Goal: Contribute content: Contribute content

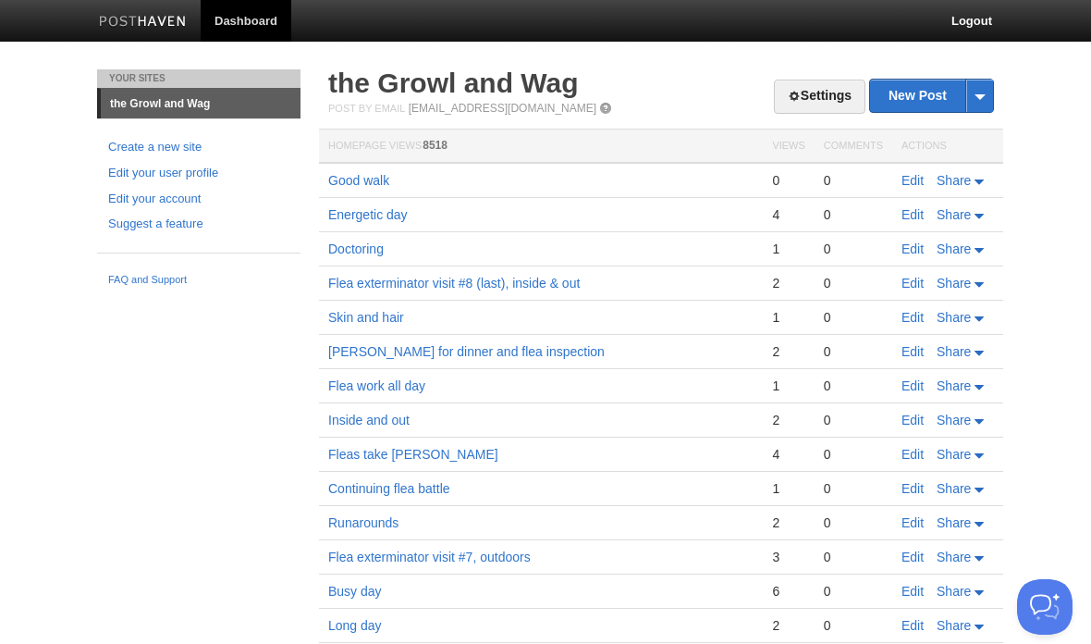
click at [924, 185] on link "Edit" at bounding box center [913, 180] width 22 height 15
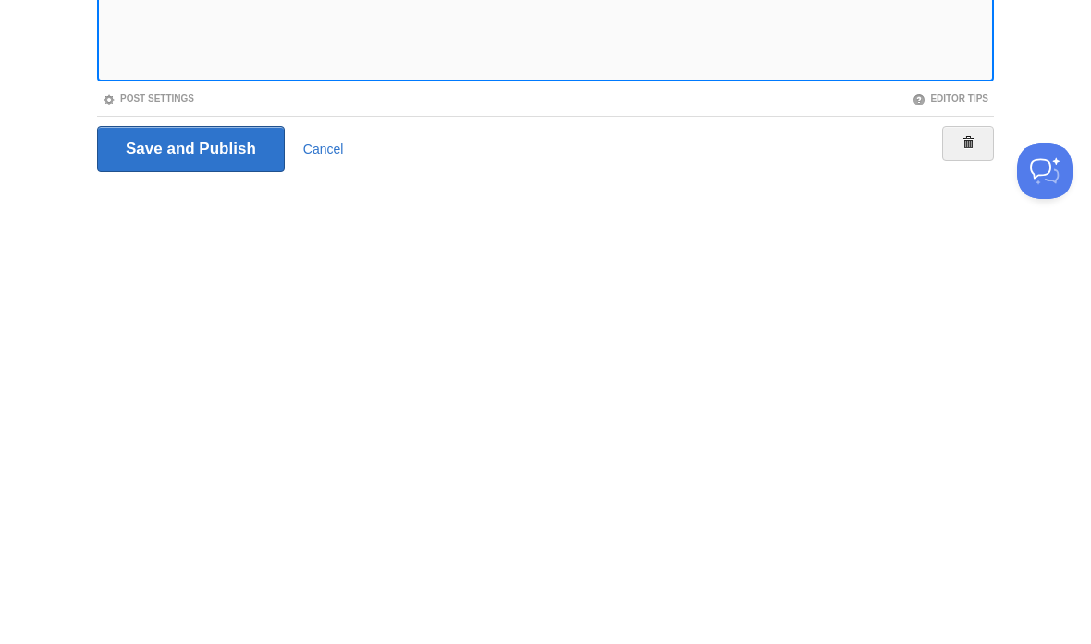
scroll to position [138, 0]
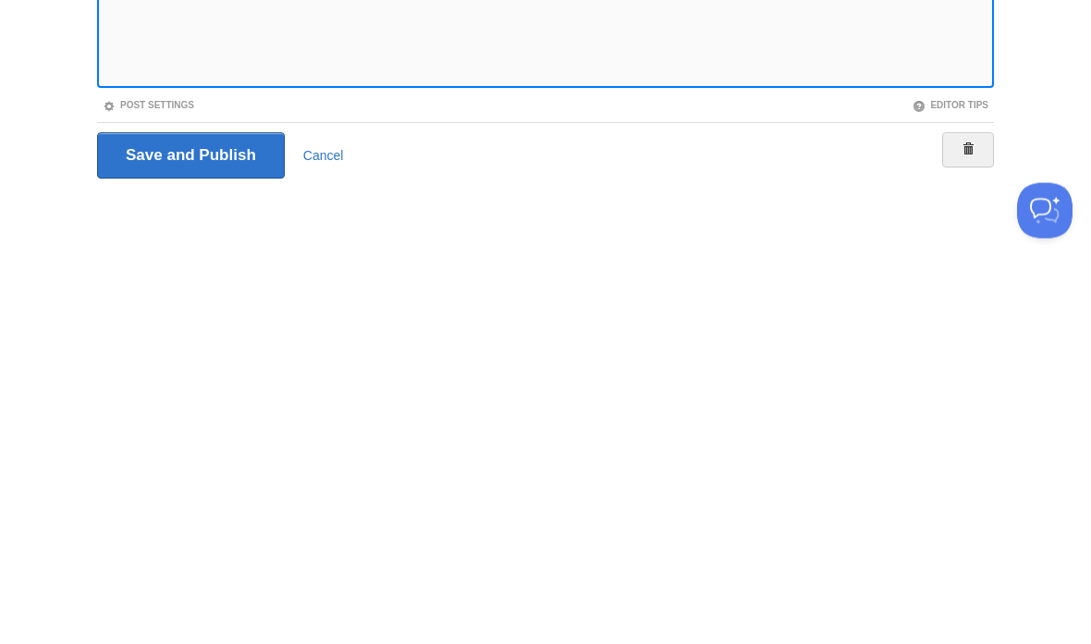
click at [101, 59] on iframe at bounding box center [545, 263] width 897 height 444
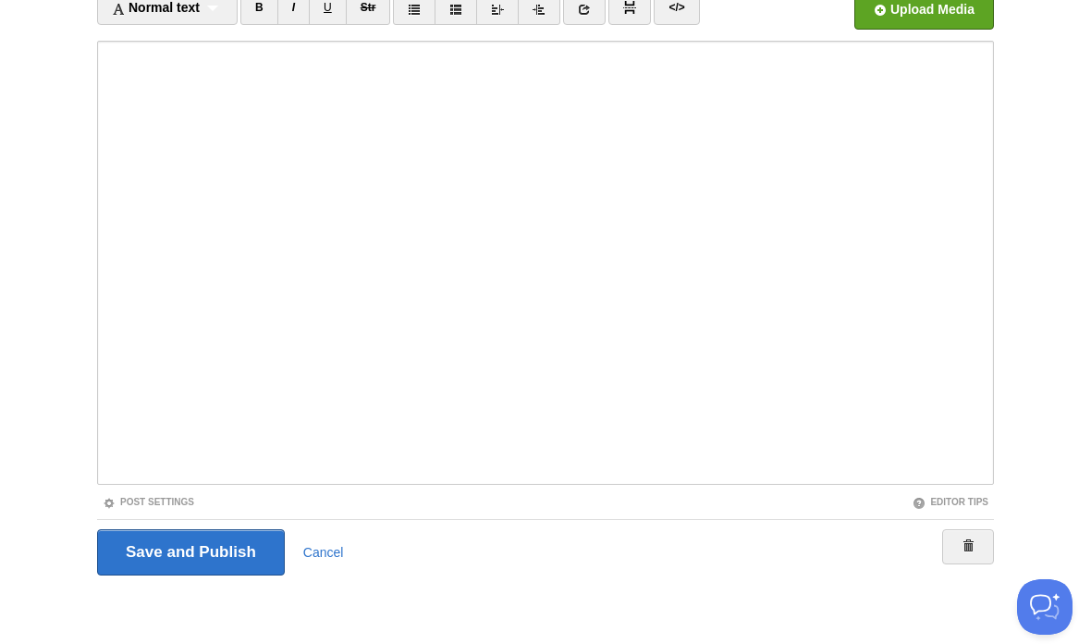
click at [91, 441] on div "Title Good walk Normal text Normal text Heading 1 Heading 2 Heading 3 B I U Str…" at bounding box center [545, 288] width 925 height 713
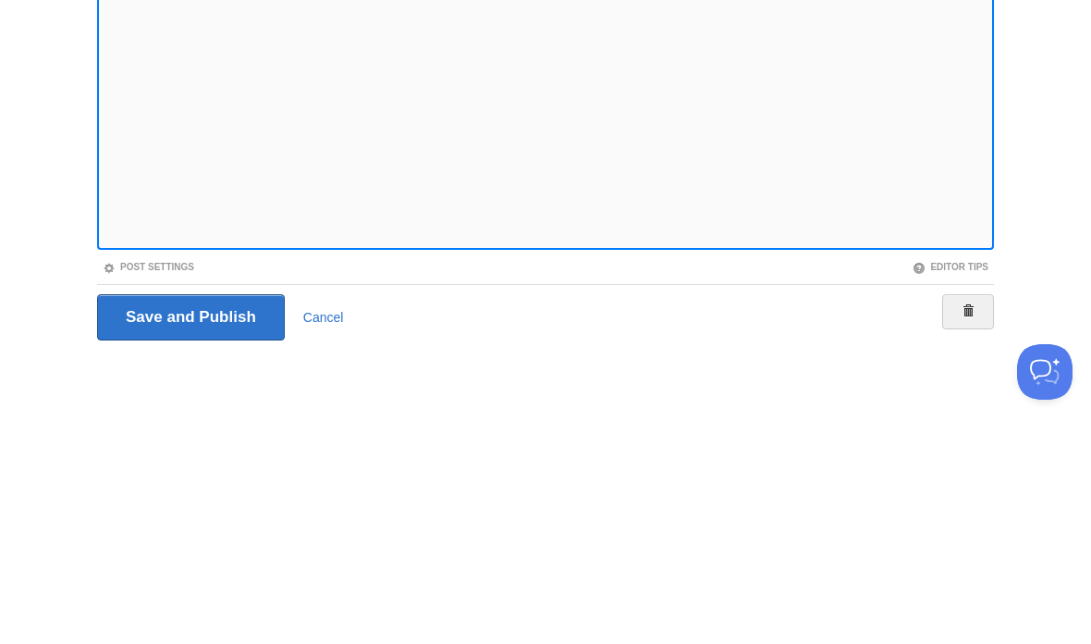
click at [103, 67] on iframe at bounding box center [545, 263] width 897 height 444
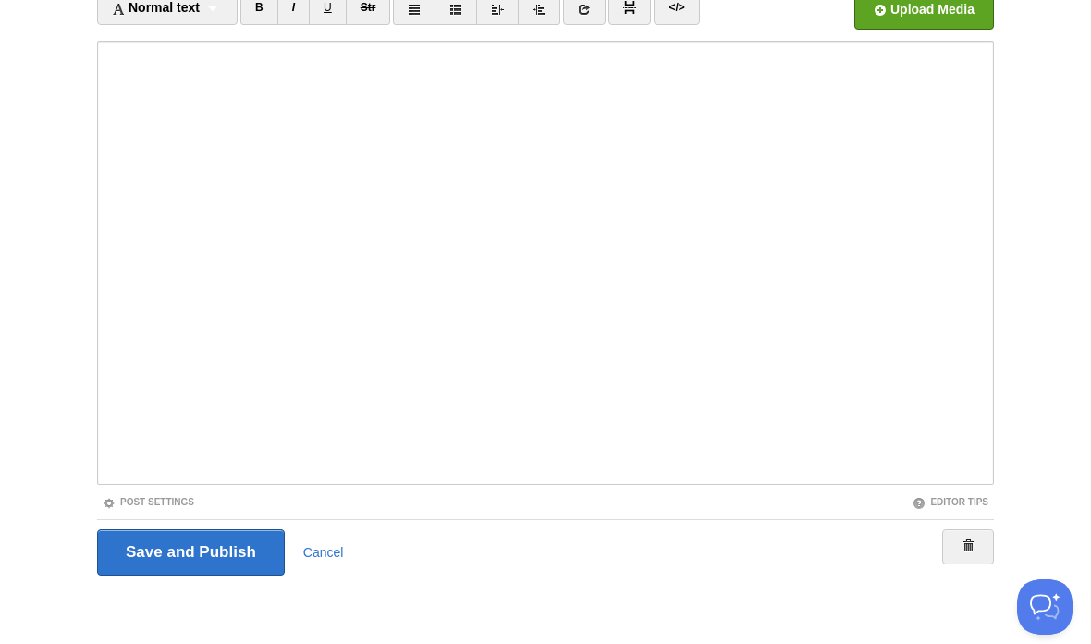
click at [92, 307] on div "Title Good walk Normal text Normal text Heading 1 Heading 2 Heading 3 B I U Str…" at bounding box center [545, 288] width 925 height 713
click at [103, 293] on iframe at bounding box center [545, 263] width 897 height 444
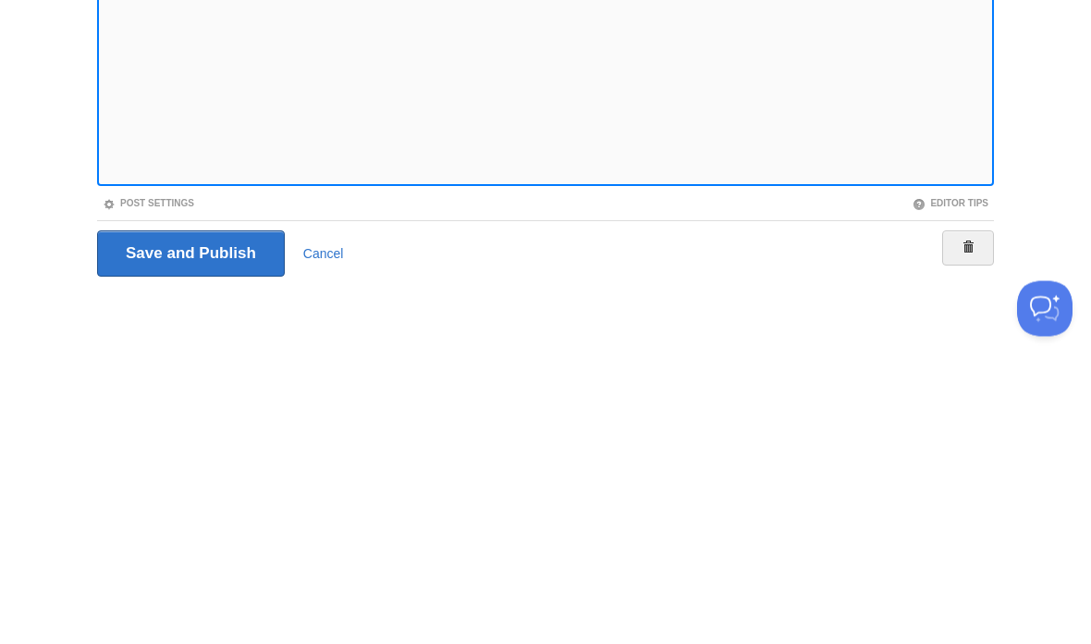
click at [712, 185] on iframe at bounding box center [545, 263] width 897 height 444
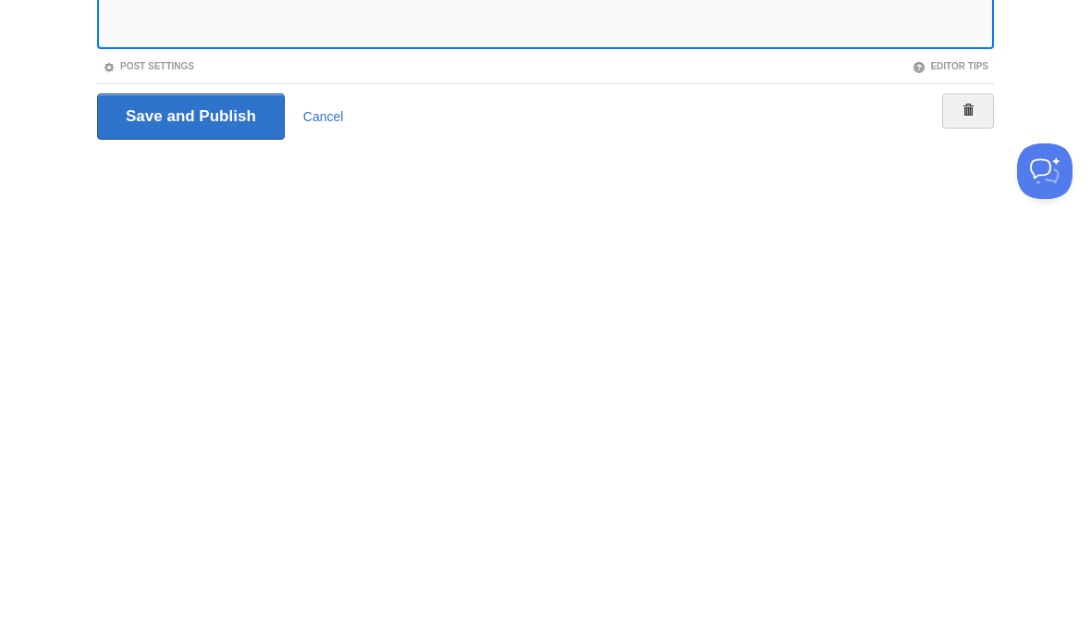
click at [268, 529] on input "Save and Publish" at bounding box center [191, 552] width 188 height 46
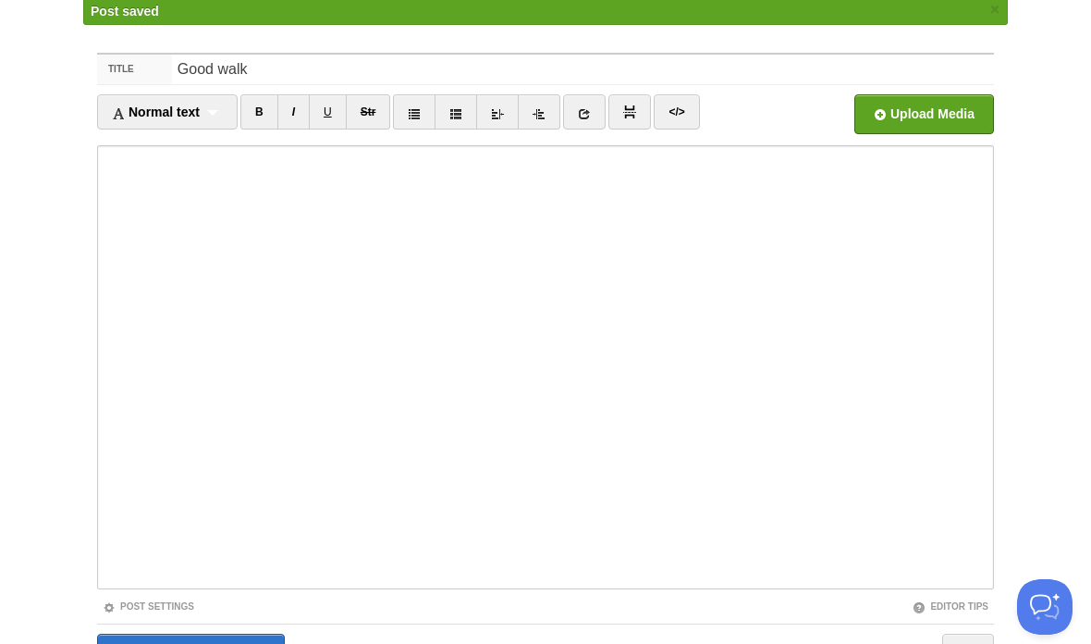
scroll to position [69, 0]
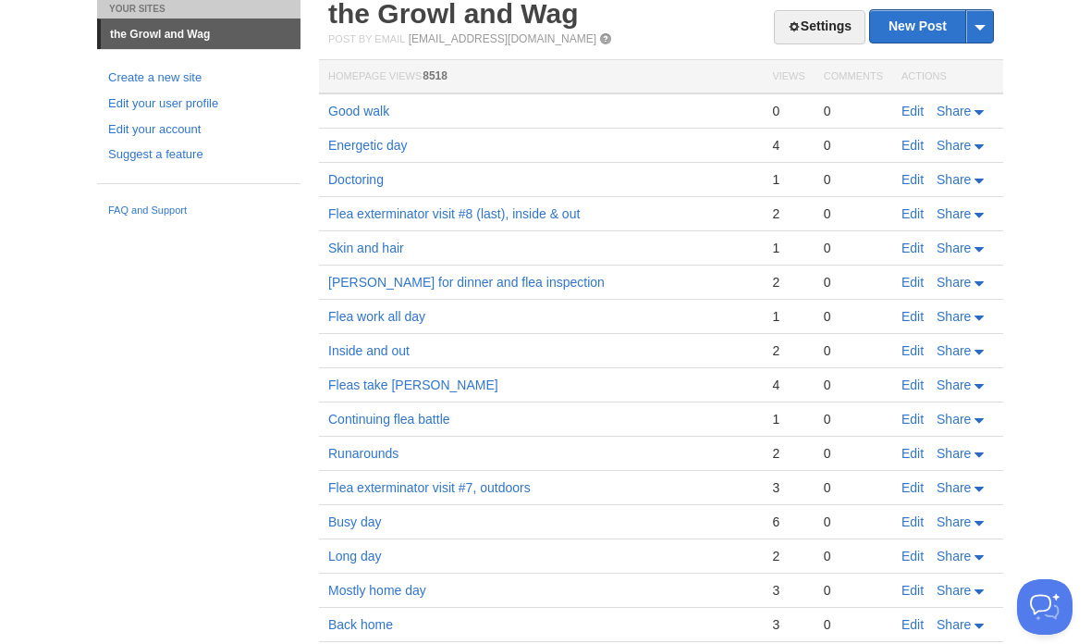
click at [915, 117] on link "Edit" at bounding box center [913, 111] width 22 height 15
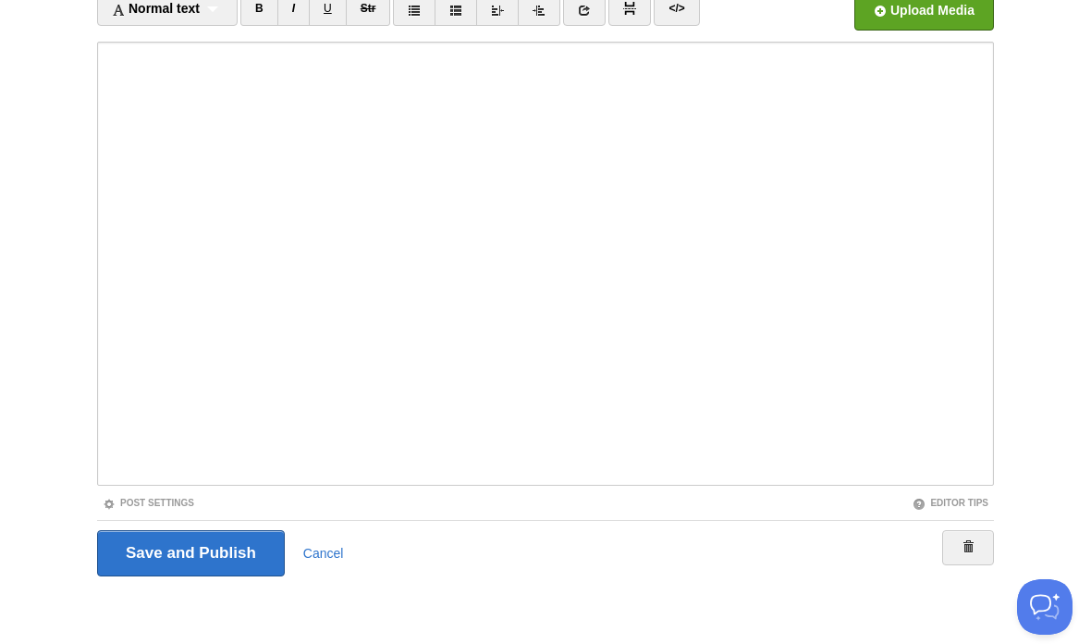
scroll to position [138, 0]
click at [1024, 208] on body "Dashboard Logout Post saved × Your Sites the Growl and Wag Create a new site Ed…" at bounding box center [545, 253] width 1091 height 783
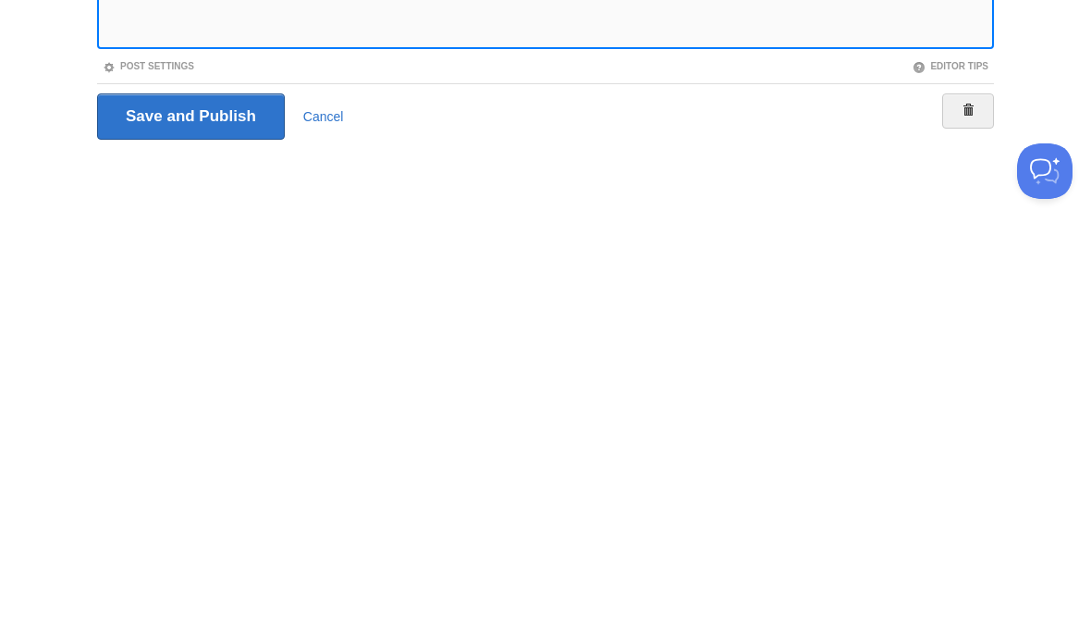
click at [307, 46] on iframe at bounding box center [545, 263] width 897 height 444
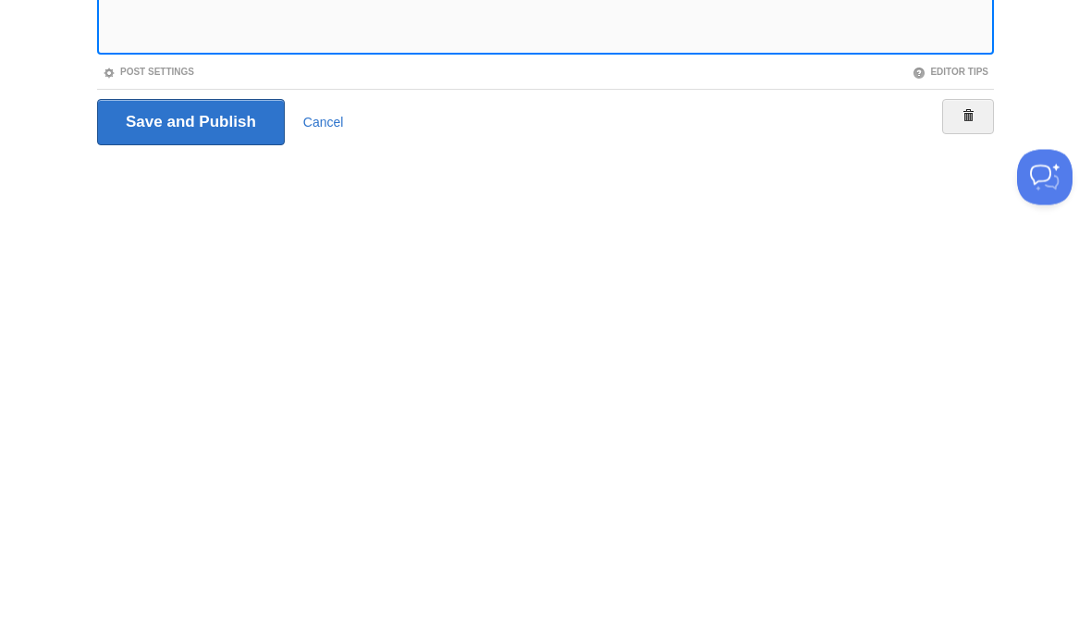
click at [489, 53] on iframe at bounding box center [545, 263] width 897 height 444
click at [894, 48] on iframe at bounding box center [545, 263] width 897 height 444
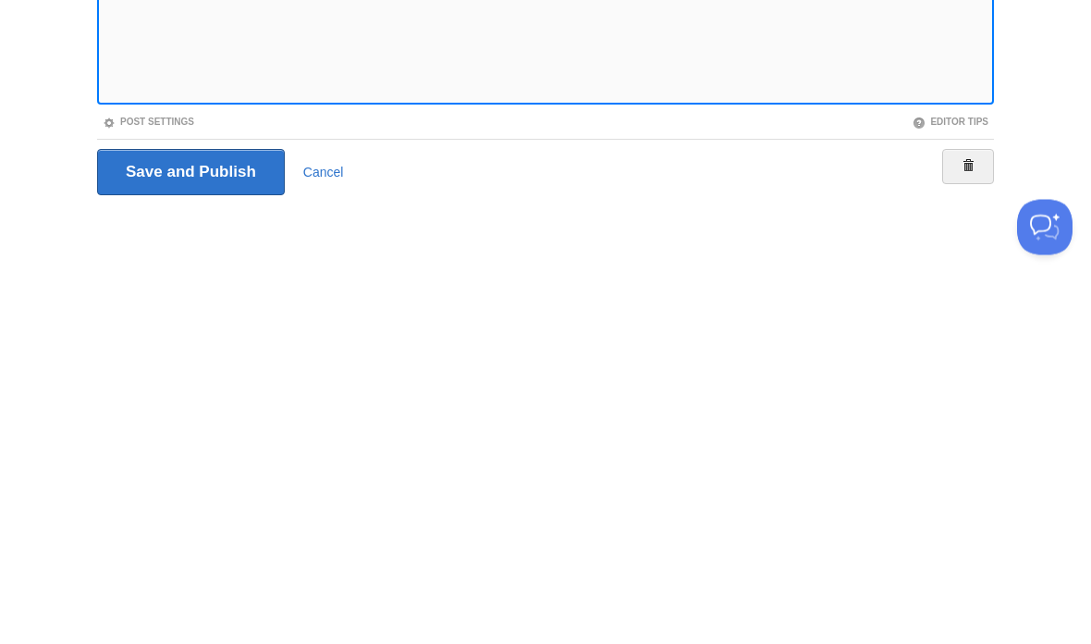
click at [863, 529] on div "Save and Publish Cancel" at bounding box center [545, 552] width 897 height 46
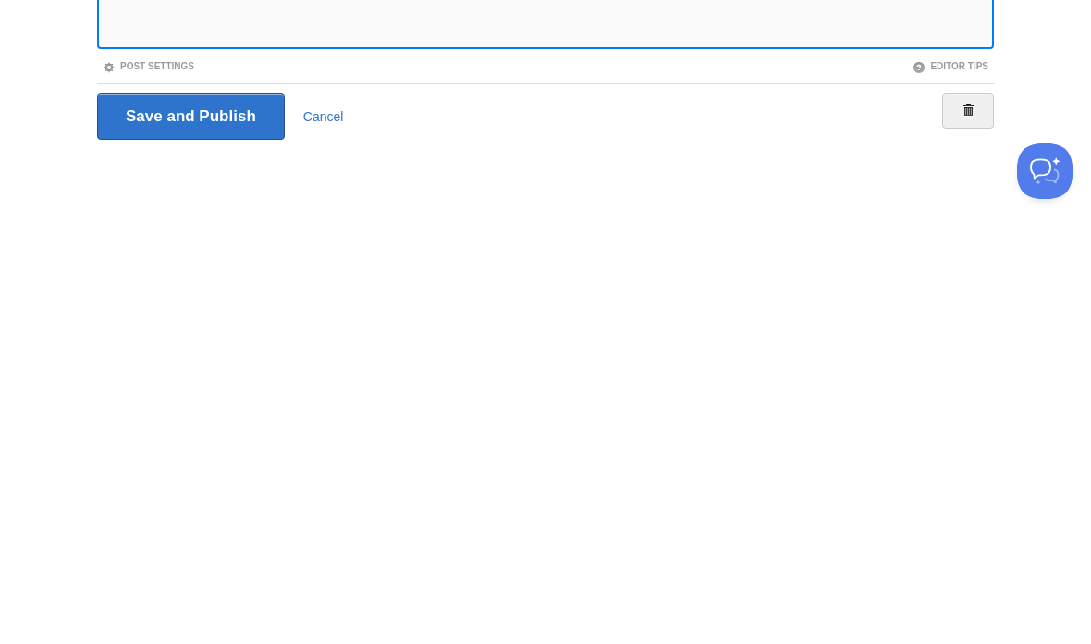
click at [252, 529] on input "Save and Publish" at bounding box center [191, 552] width 188 height 46
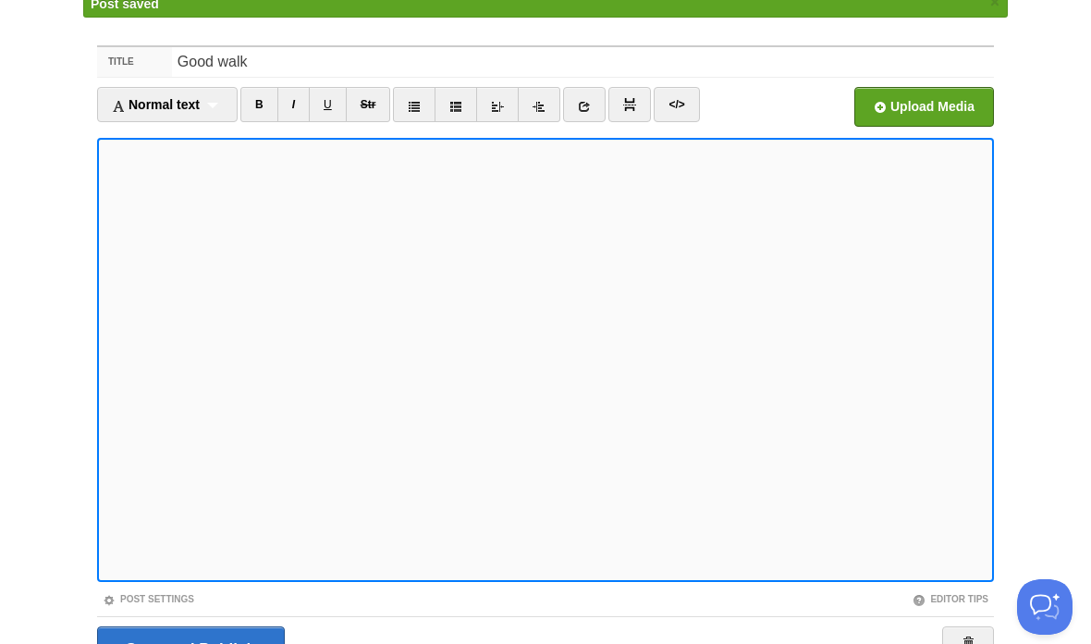
scroll to position [69, 0]
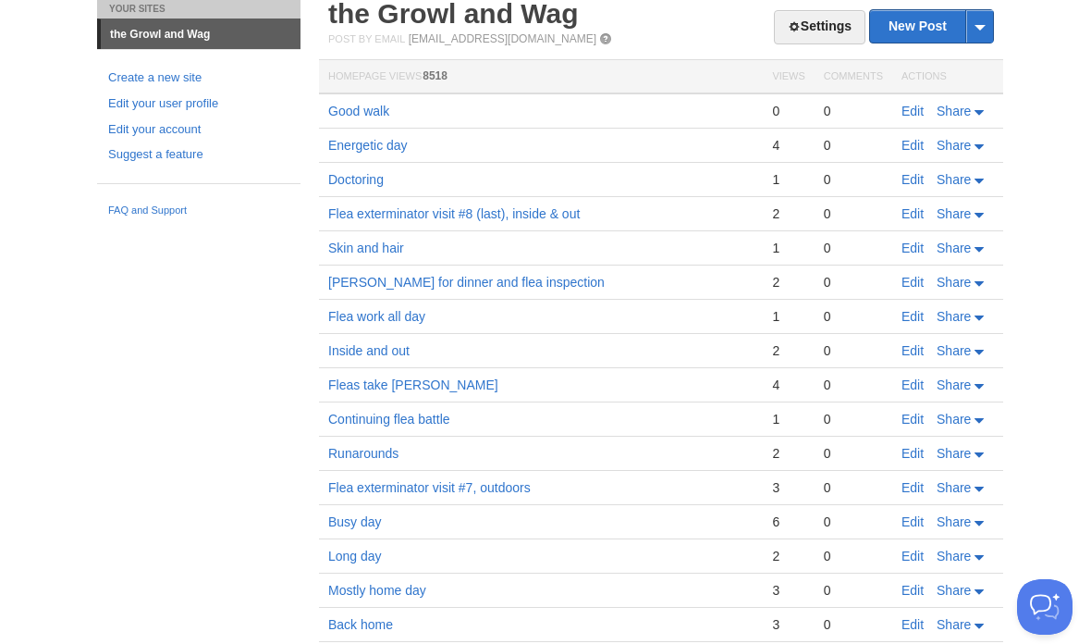
click at [912, 129] on td "Edit Share" at bounding box center [948, 146] width 111 height 34
click at [918, 107] on link "Edit" at bounding box center [913, 111] width 22 height 15
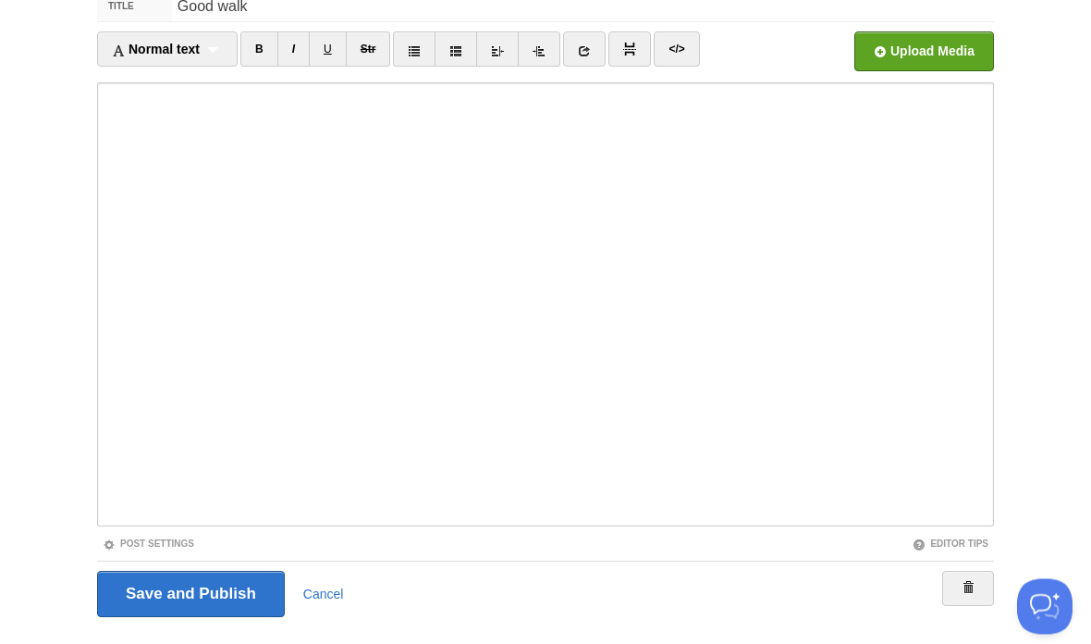
scroll to position [138, 0]
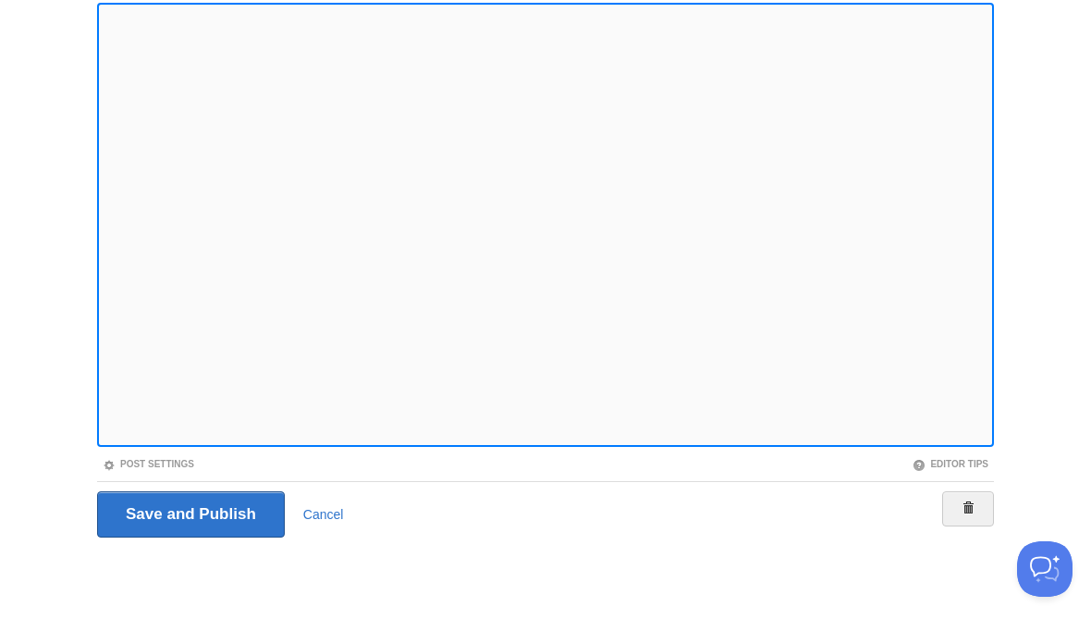
click at [101, 80] on iframe at bounding box center [545, 263] width 897 height 444
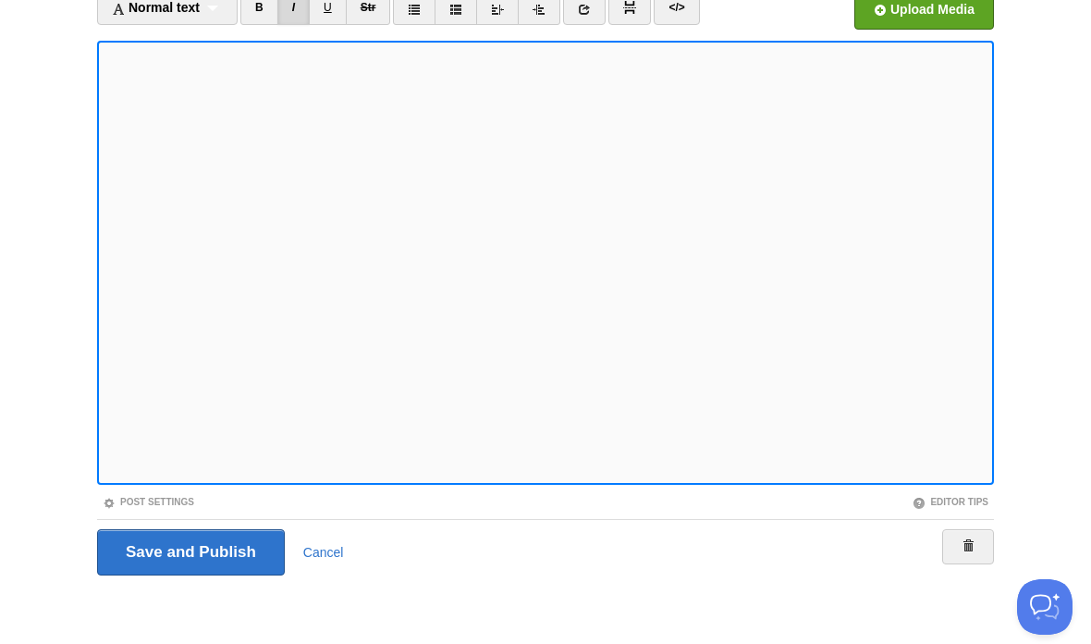
click at [276, 556] on input "Save and Publish" at bounding box center [191, 552] width 188 height 46
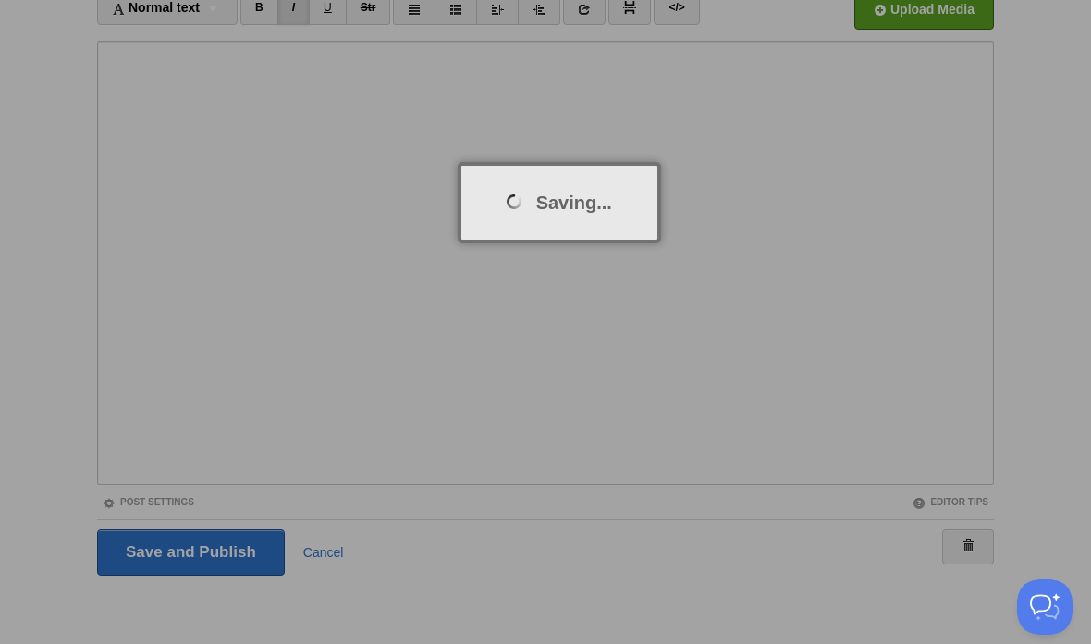
click at [498, 455] on div at bounding box center [545, 322] width 1091 height 644
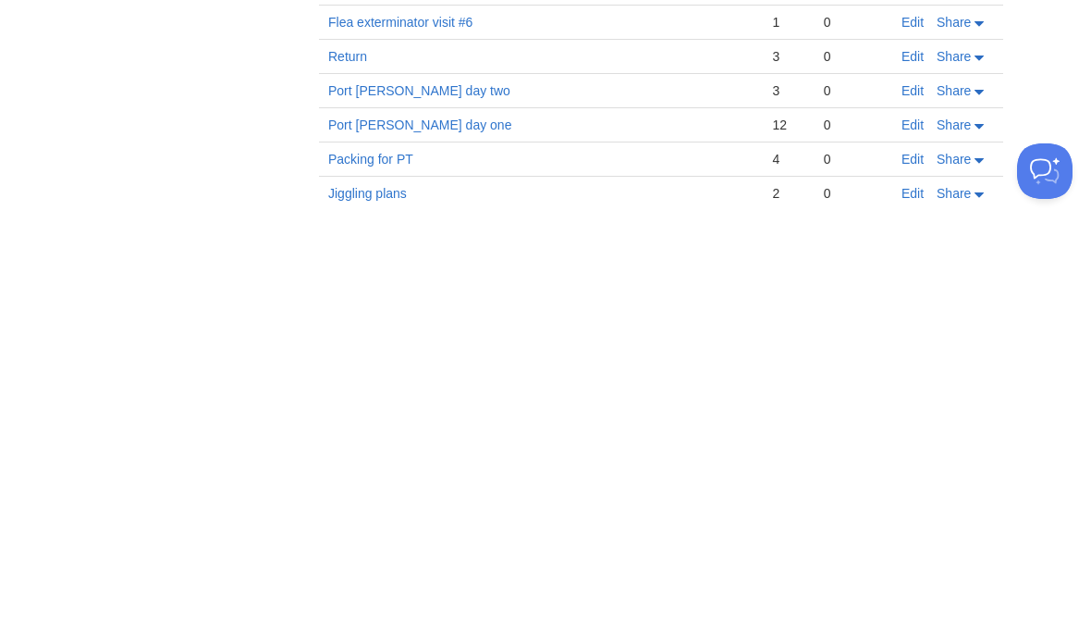
scroll to position [309, 0]
